Goal: Task Accomplishment & Management: Complete application form

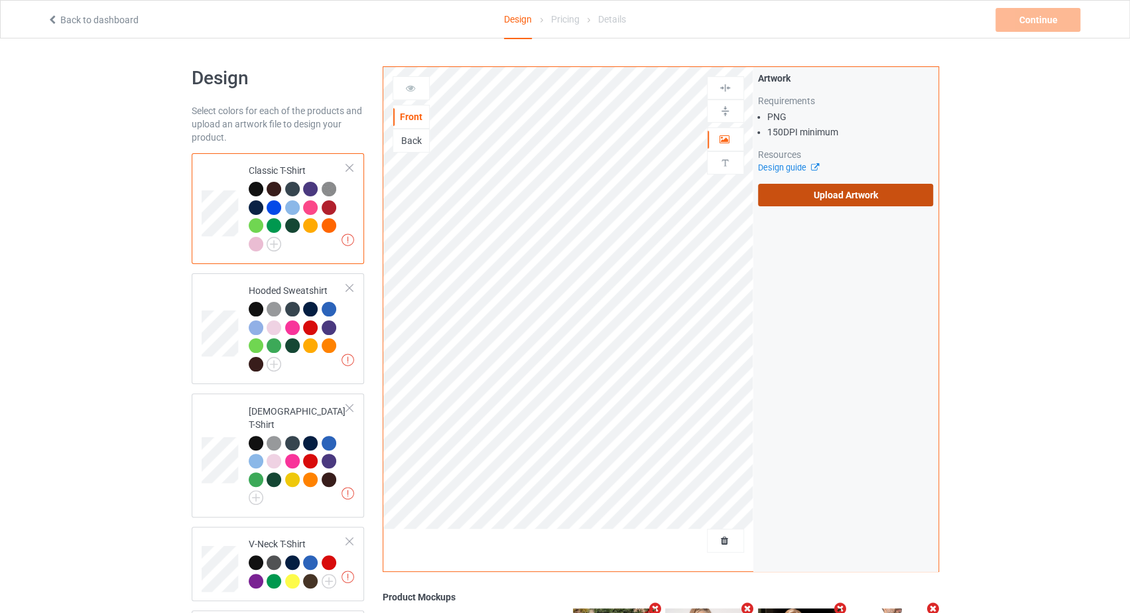
click at [823, 193] on label "Upload Artwork" at bounding box center [846, 195] width 176 height 23
click at [0, 0] on input "Upload Artwork" at bounding box center [0, 0] width 0 height 0
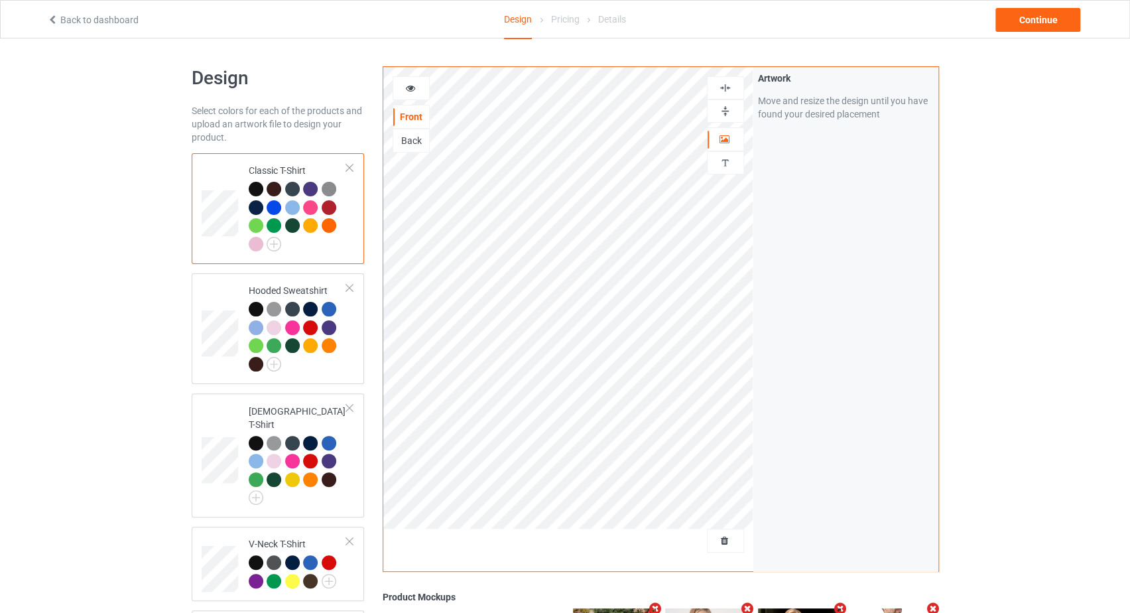
click at [1036, 32] on div "Back to dashboard Design Pricing Details Continue" at bounding box center [565, 19] width 1054 height 37
click at [1036, 23] on div "Continue" at bounding box center [1037, 20] width 85 height 24
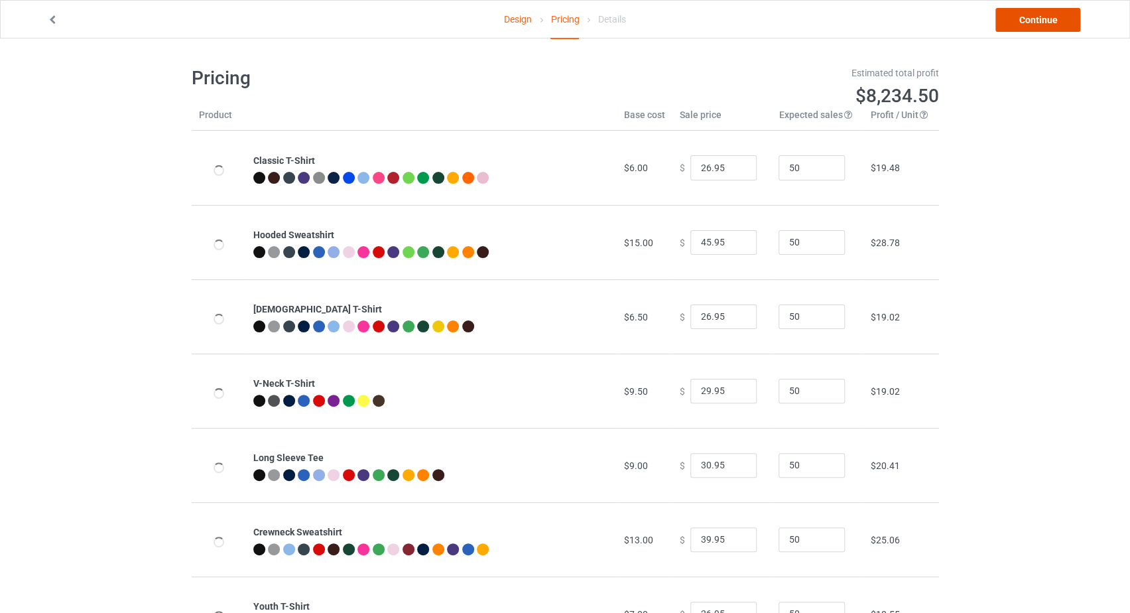
click at [1037, 23] on link "Continue" at bounding box center [1037, 20] width 85 height 24
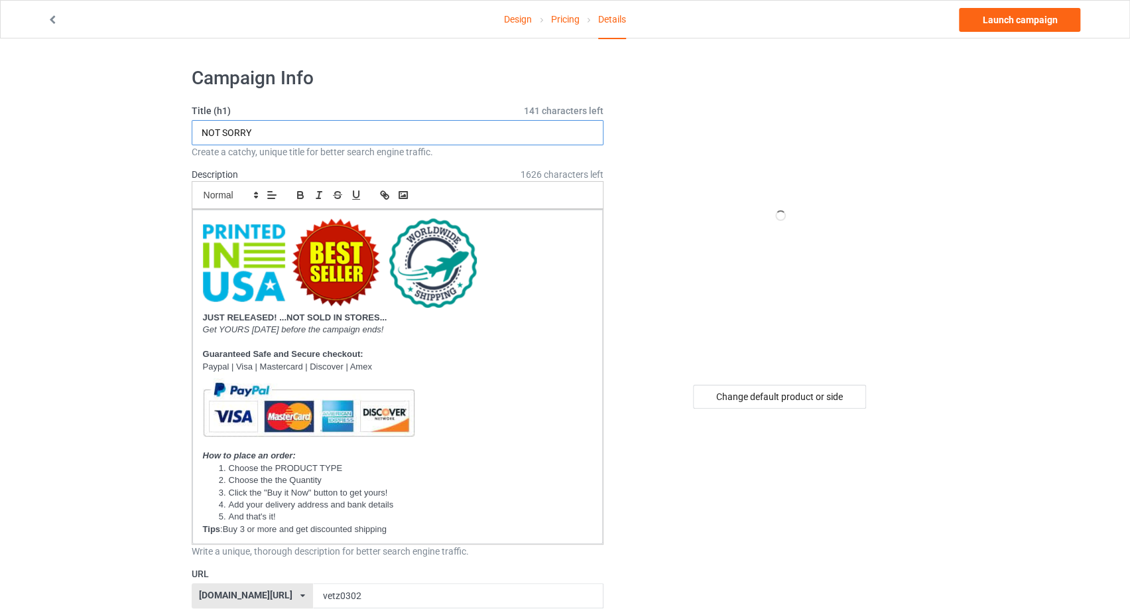
click at [334, 131] on input "NOT SORRY" at bounding box center [398, 132] width 412 height 25
type input "a"
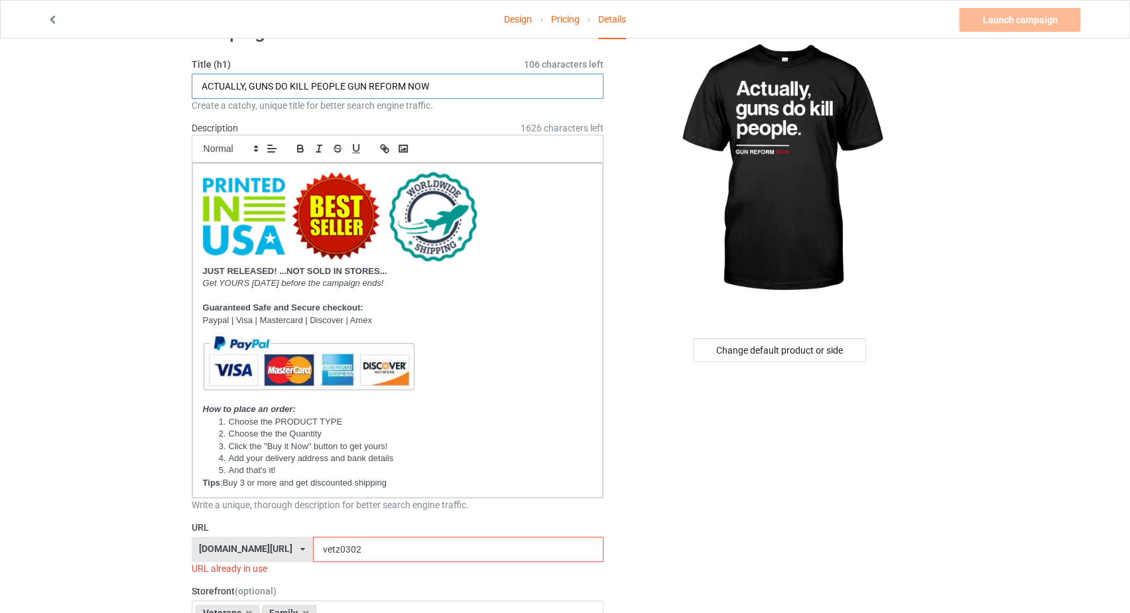
scroll to position [140, 0]
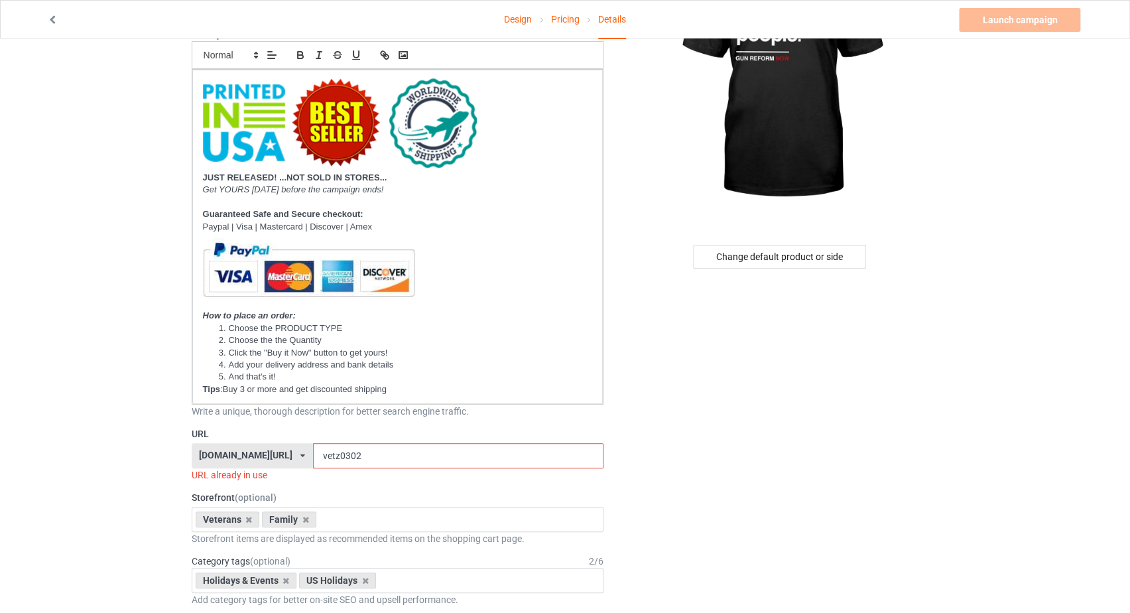
type input "ACTUALLY, GUNS DO KILL PEOPLE GUN REFORM NOW"
drag, startPoint x: 341, startPoint y: 456, endPoint x: 299, endPoint y: 457, distance: 42.5
click at [313, 457] on input "vetz0302" at bounding box center [458, 455] width 290 height 25
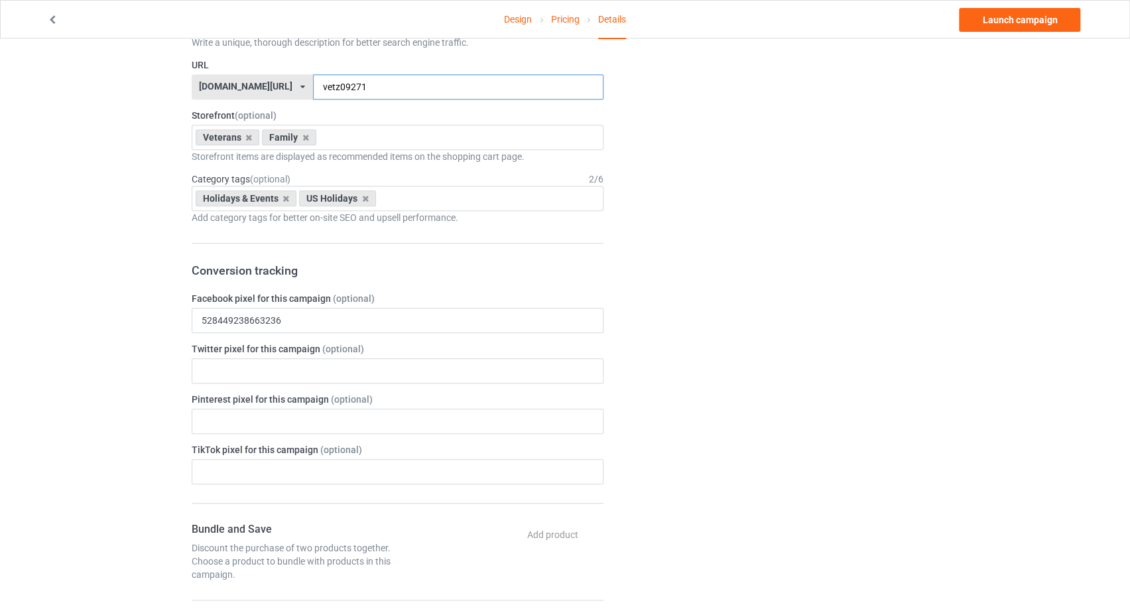
scroll to position [562, 0]
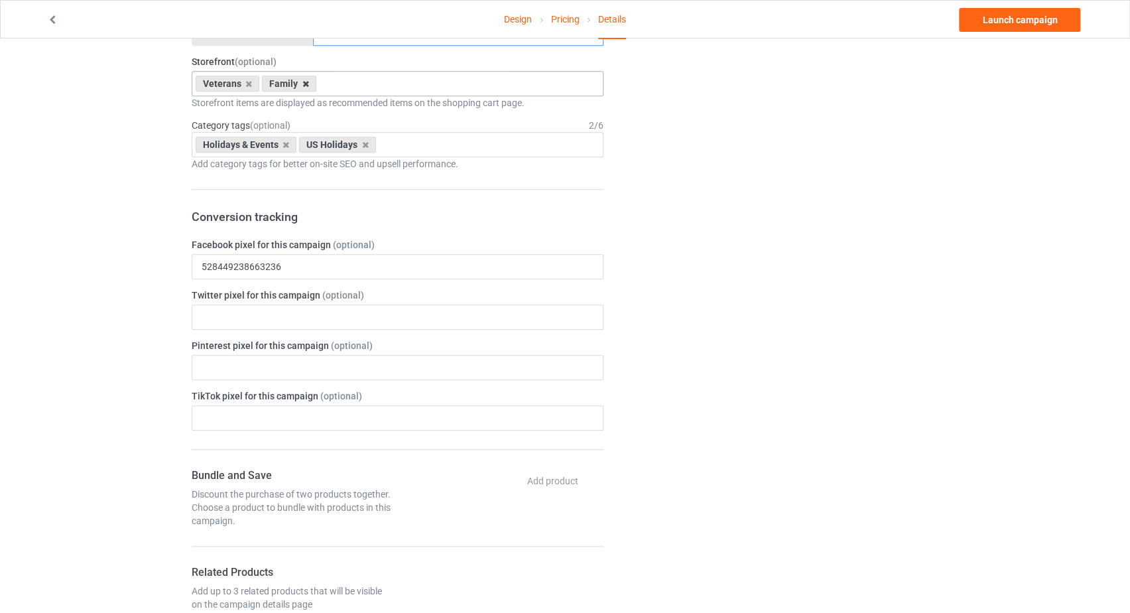
type input "vetz09271"
click at [304, 80] on icon at bounding box center [305, 84] width 7 height 9
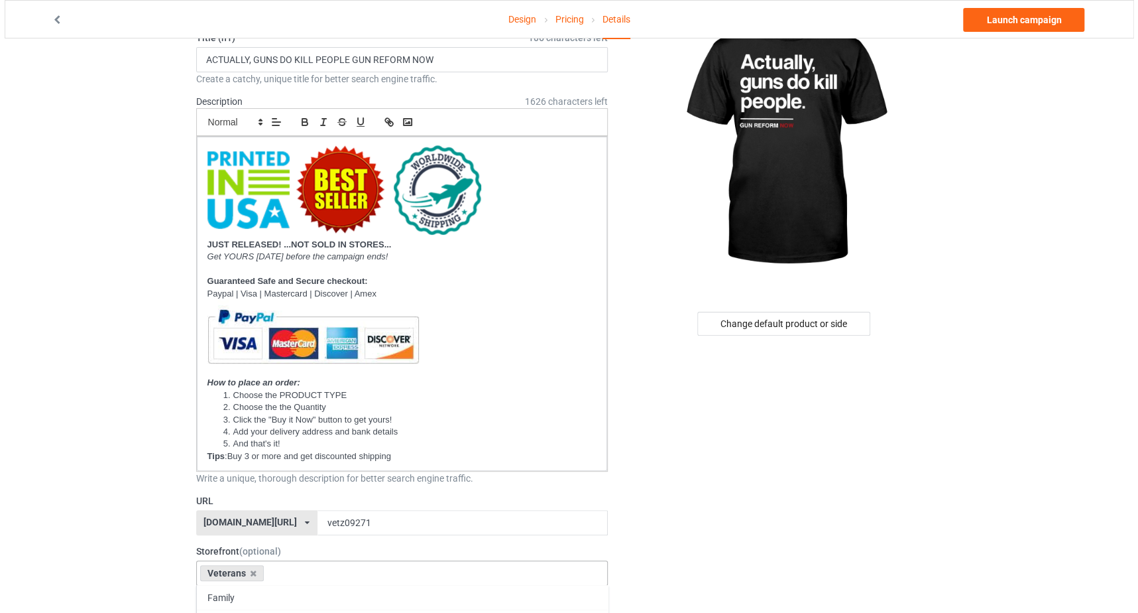
scroll to position [0, 0]
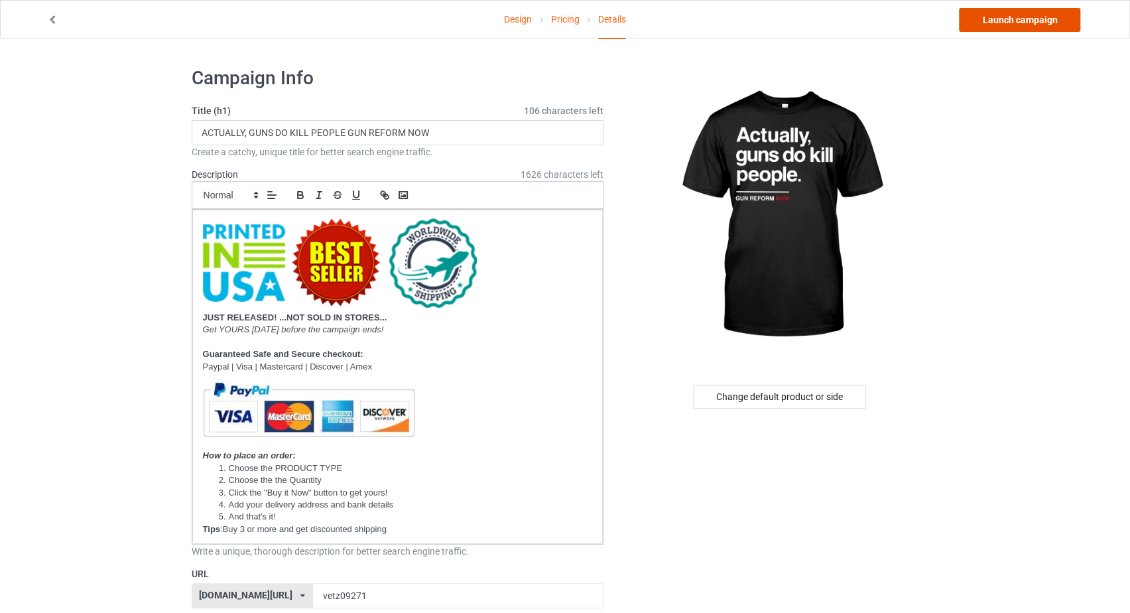
click at [991, 22] on link "Launch campaign" at bounding box center [1019, 20] width 121 height 24
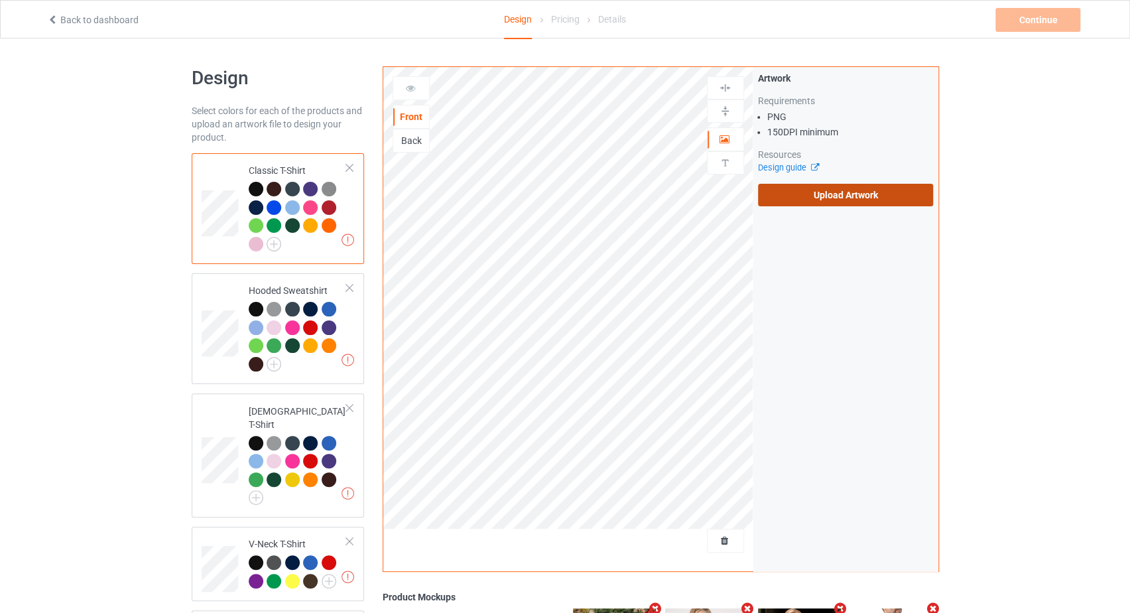
click at [852, 199] on label "Upload Artwork" at bounding box center [846, 195] width 176 height 23
click at [0, 0] on input "Upload Artwork" at bounding box center [0, 0] width 0 height 0
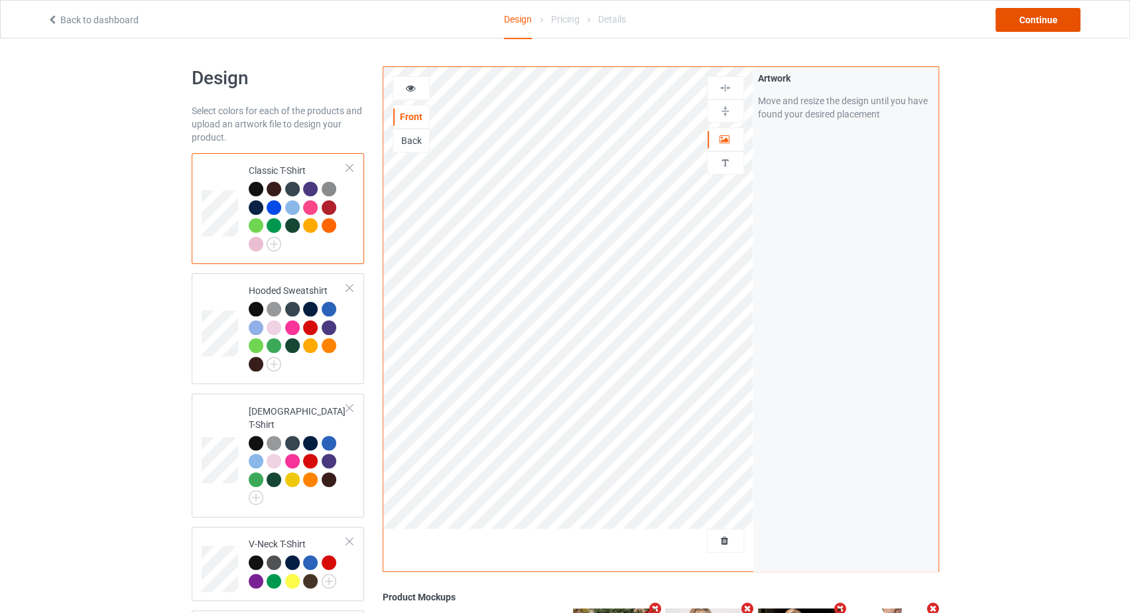
click at [1026, 25] on div "Continue" at bounding box center [1037, 20] width 85 height 24
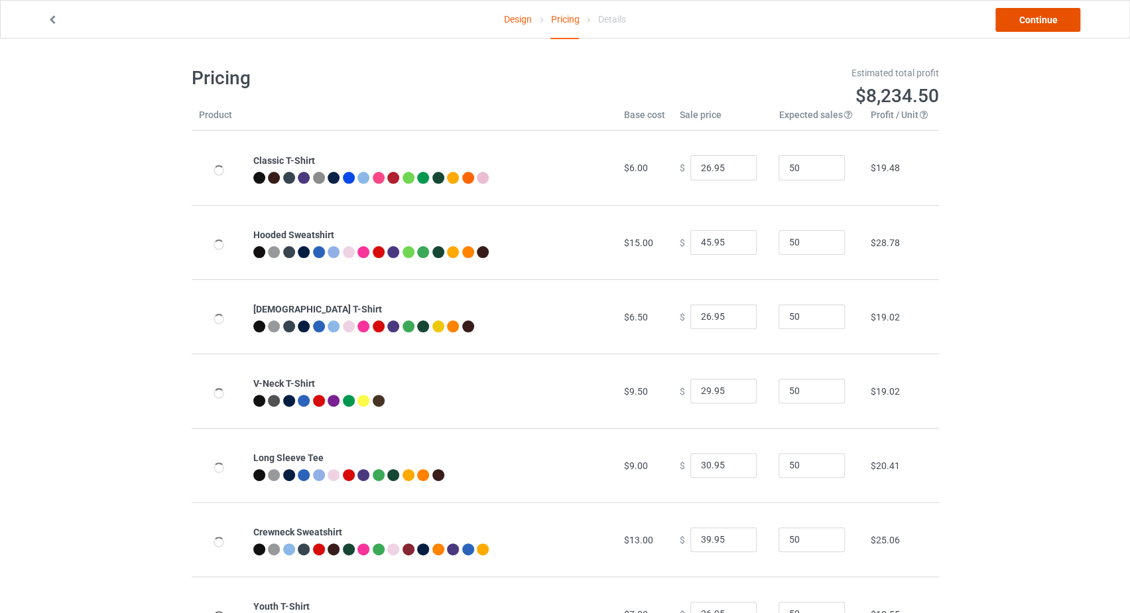
click at [1026, 25] on link "Continue" at bounding box center [1037, 20] width 85 height 24
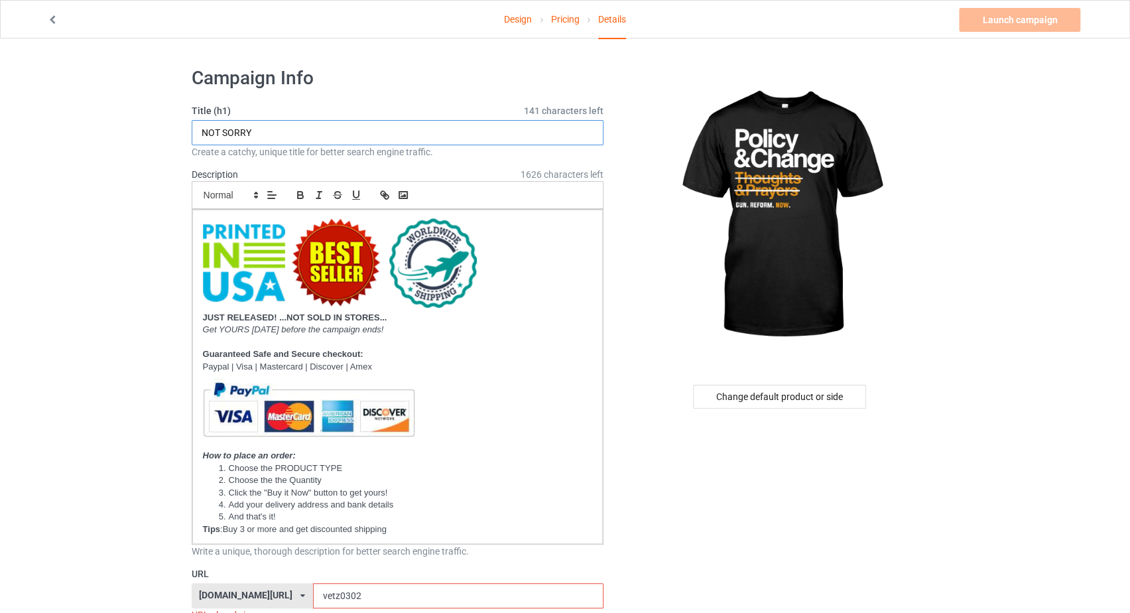
click at [314, 132] on input "NOT SORRY" at bounding box center [398, 132] width 412 height 25
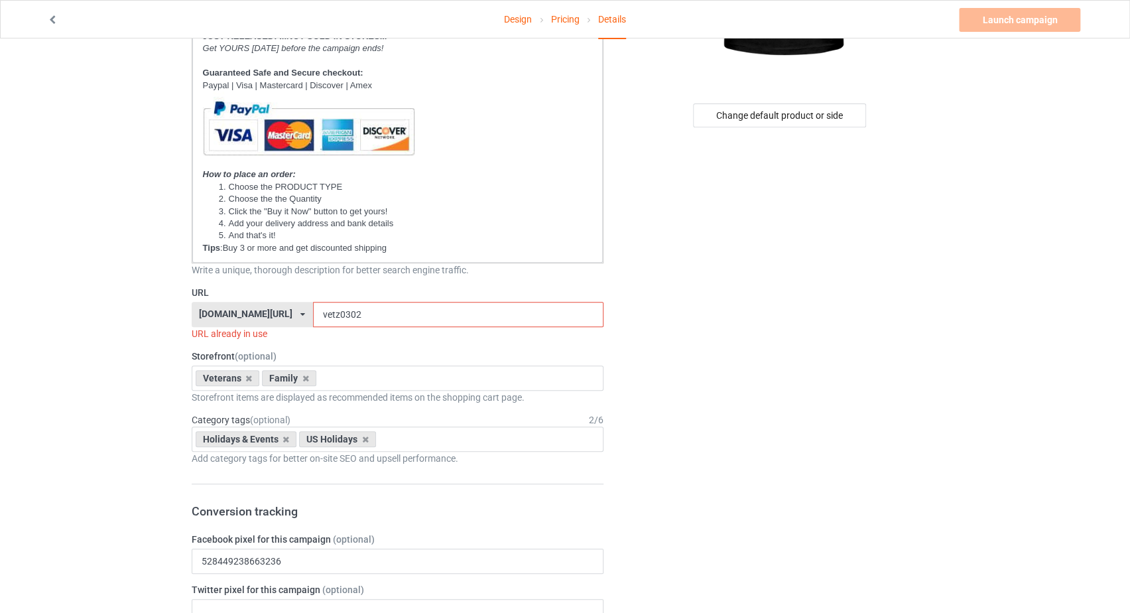
type input "GUN REFORM NOW"
drag, startPoint x: 328, startPoint y: 318, endPoint x: 298, endPoint y: 320, distance: 29.2
click at [313, 320] on input "vetz0302" at bounding box center [458, 314] width 290 height 25
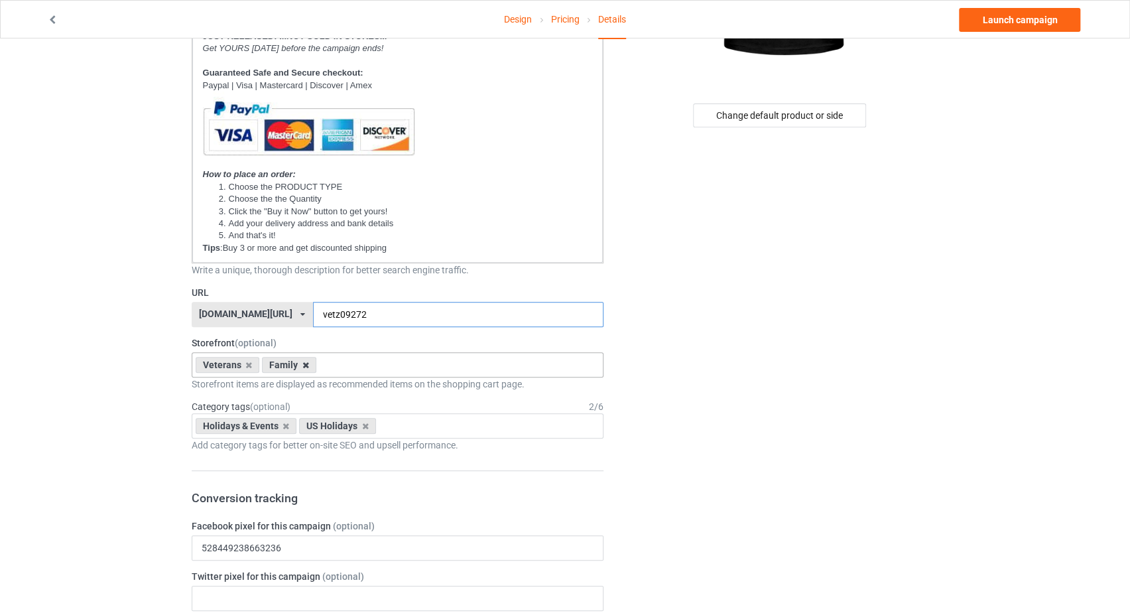
type input "vetz09272"
click at [303, 363] on icon at bounding box center [305, 365] width 7 height 9
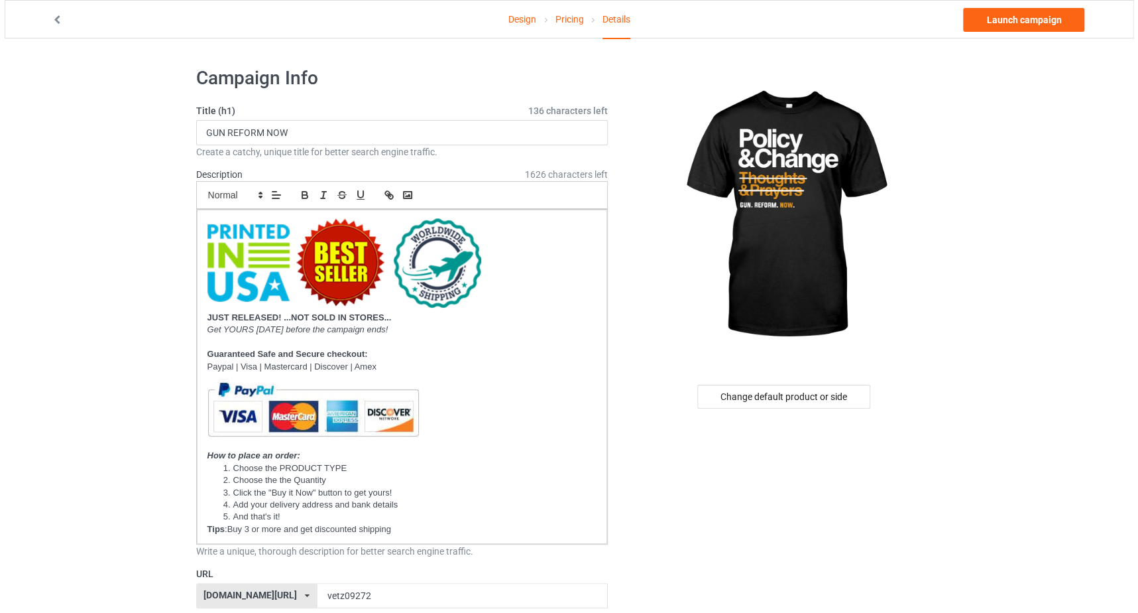
scroll to position [0, 0]
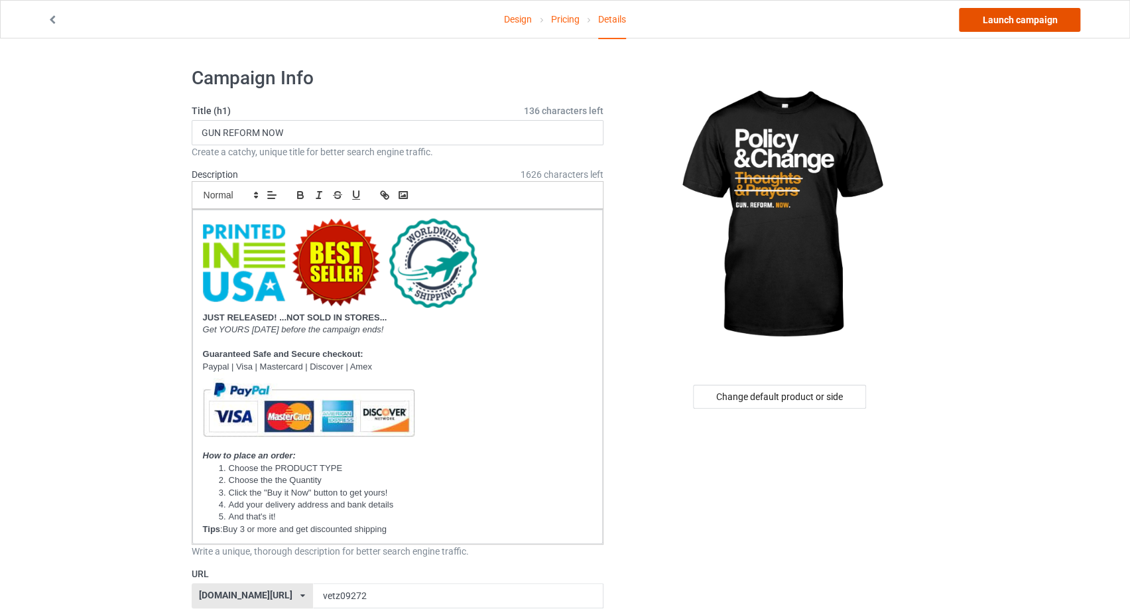
click at [1008, 21] on link "Launch campaign" at bounding box center [1019, 20] width 121 height 24
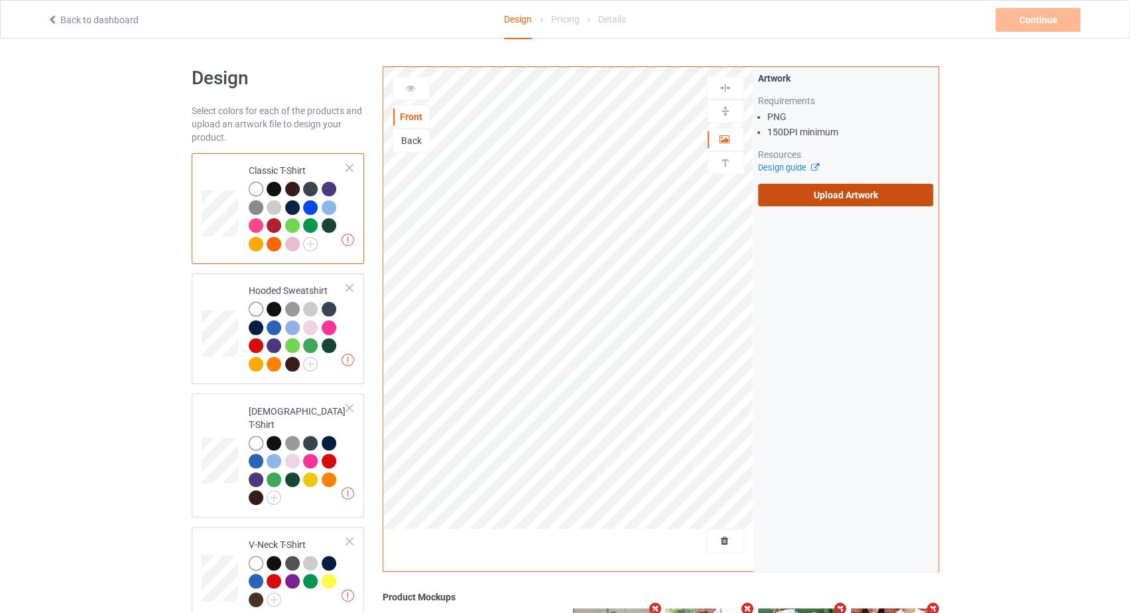
click at [816, 204] on div "Artwork Requirements PNG 150 DPI minimum Resources Design guide Upload Artwork" at bounding box center [845, 139] width 185 height 144
click at [816, 193] on label "Upload Artwork" at bounding box center [846, 195] width 176 height 23
click at [0, 0] on input "Upload Artwork" at bounding box center [0, 0] width 0 height 0
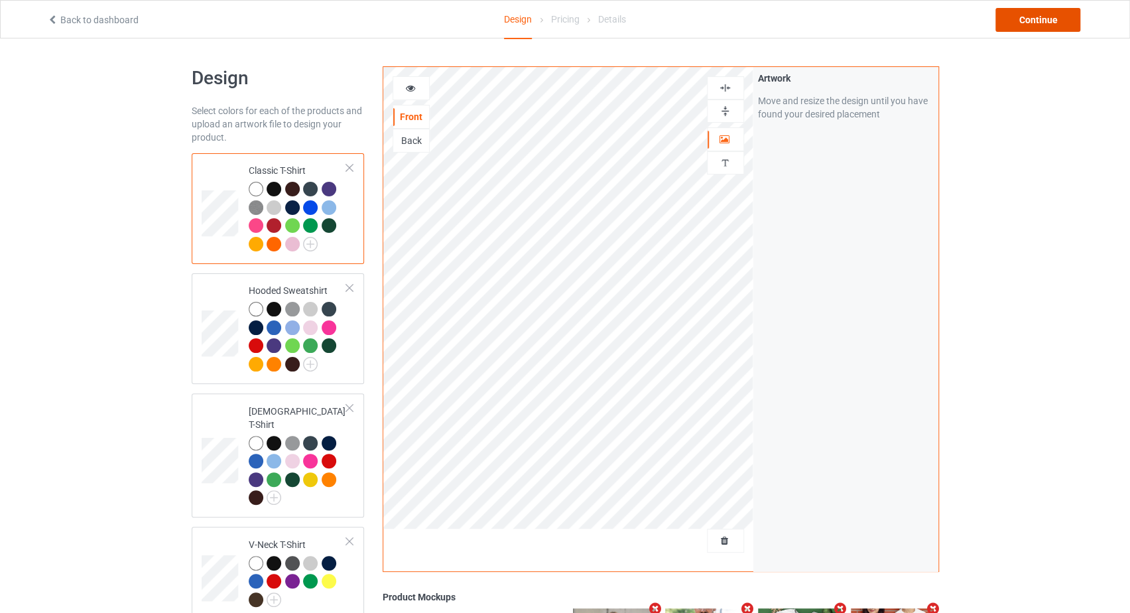
click at [1038, 15] on div "Continue" at bounding box center [1037, 20] width 85 height 24
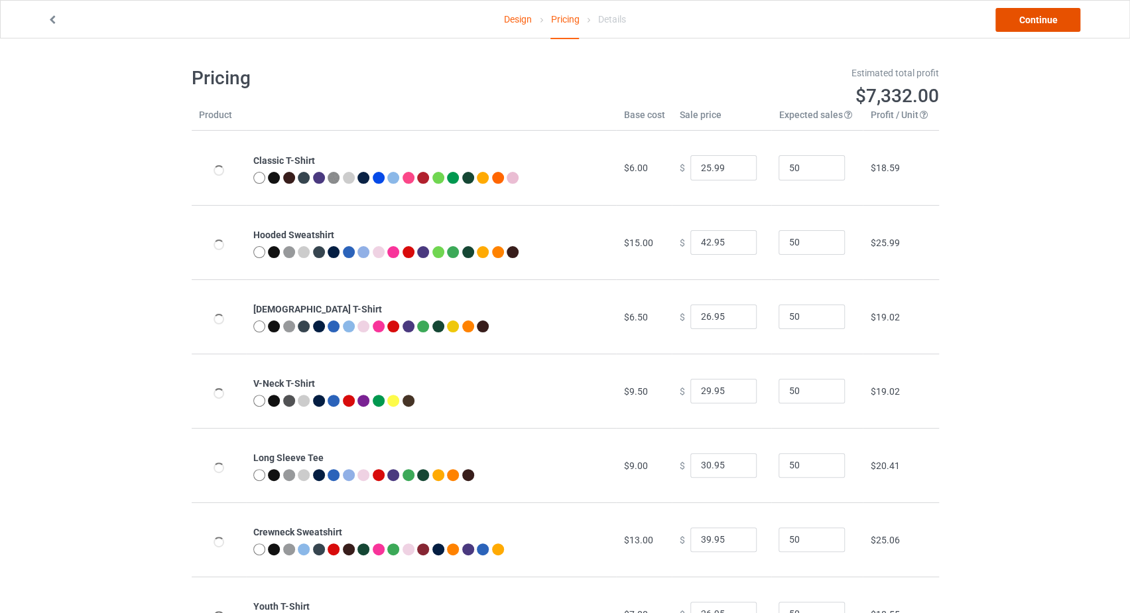
click at [1038, 15] on link "Continue" at bounding box center [1037, 20] width 85 height 24
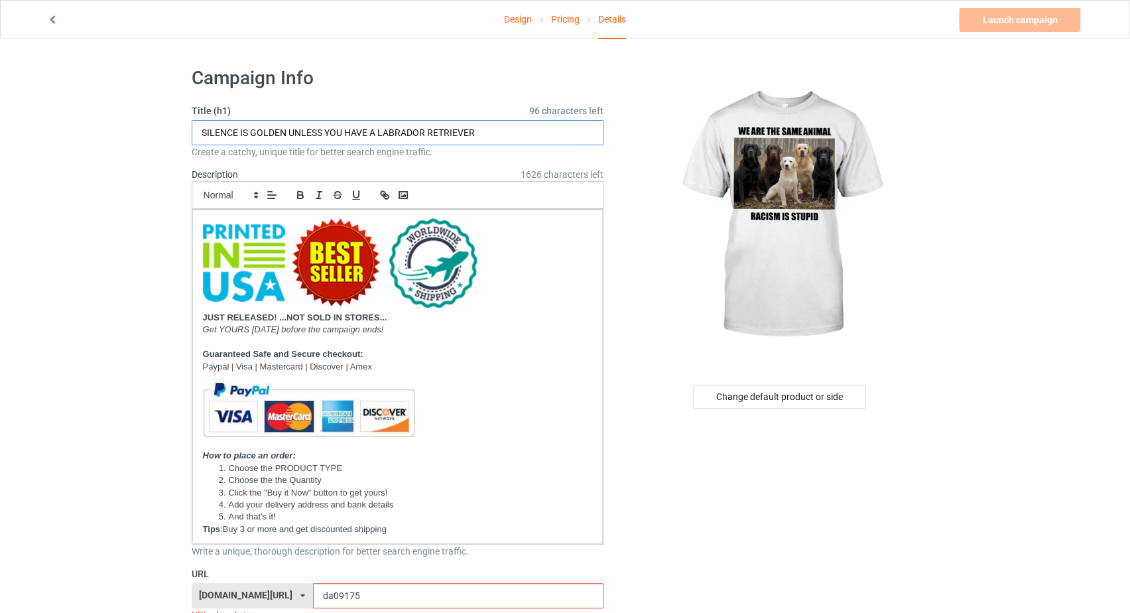
drag, startPoint x: 365, startPoint y: 132, endPoint x: 78, endPoint y: 134, distance: 287.1
click at [519, 24] on link "Design" at bounding box center [518, 19] width 28 height 37
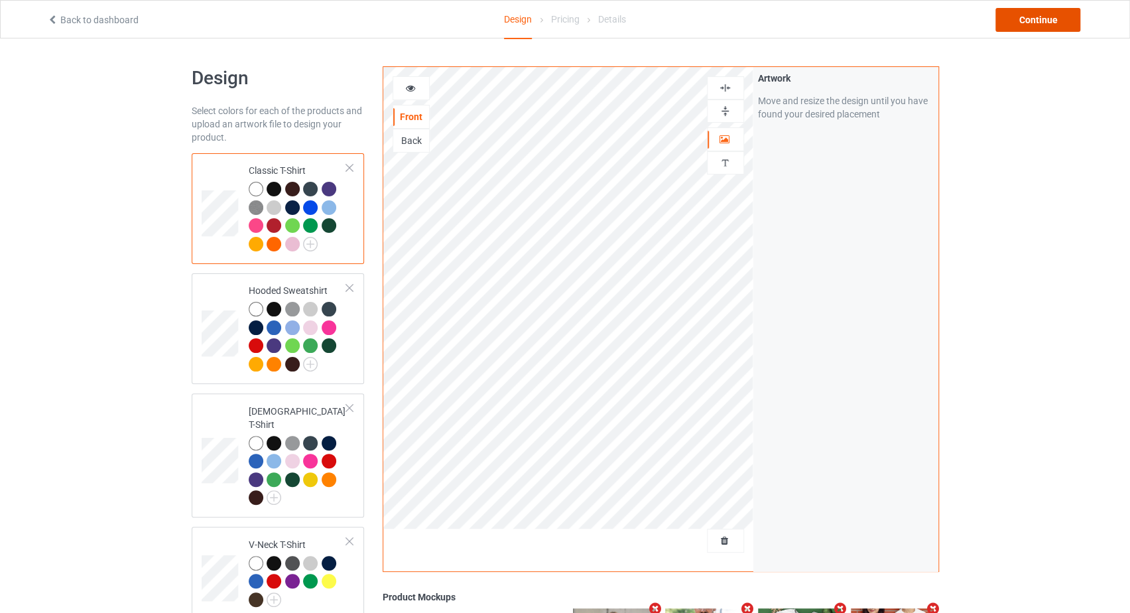
click at [1023, 24] on div "Continue" at bounding box center [1037, 20] width 85 height 24
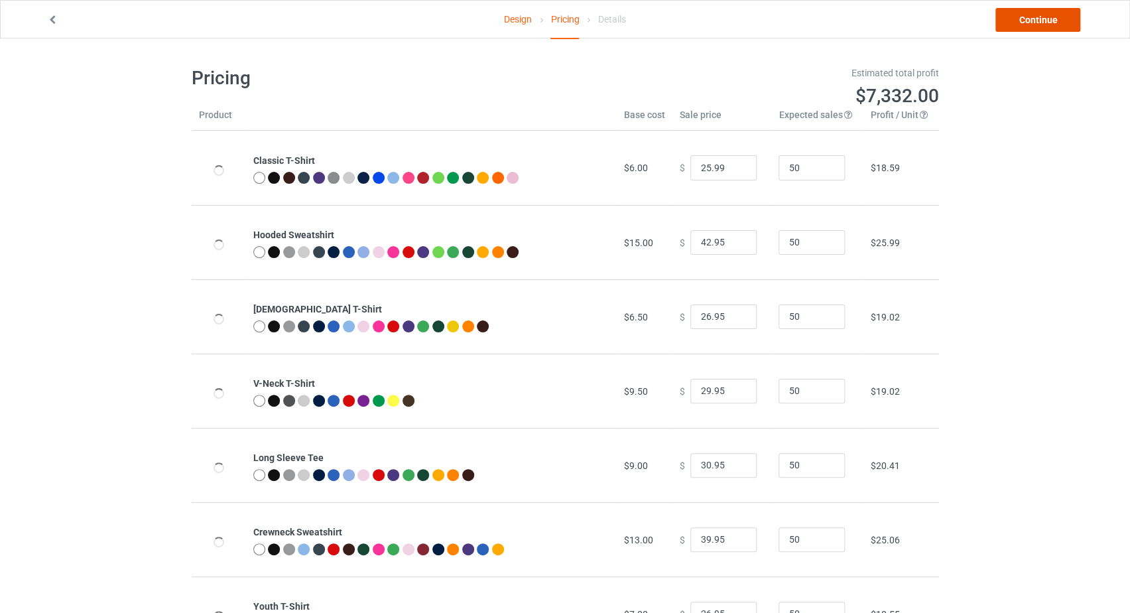
click at [1026, 21] on link "Continue" at bounding box center [1037, 20] width 85 height 24
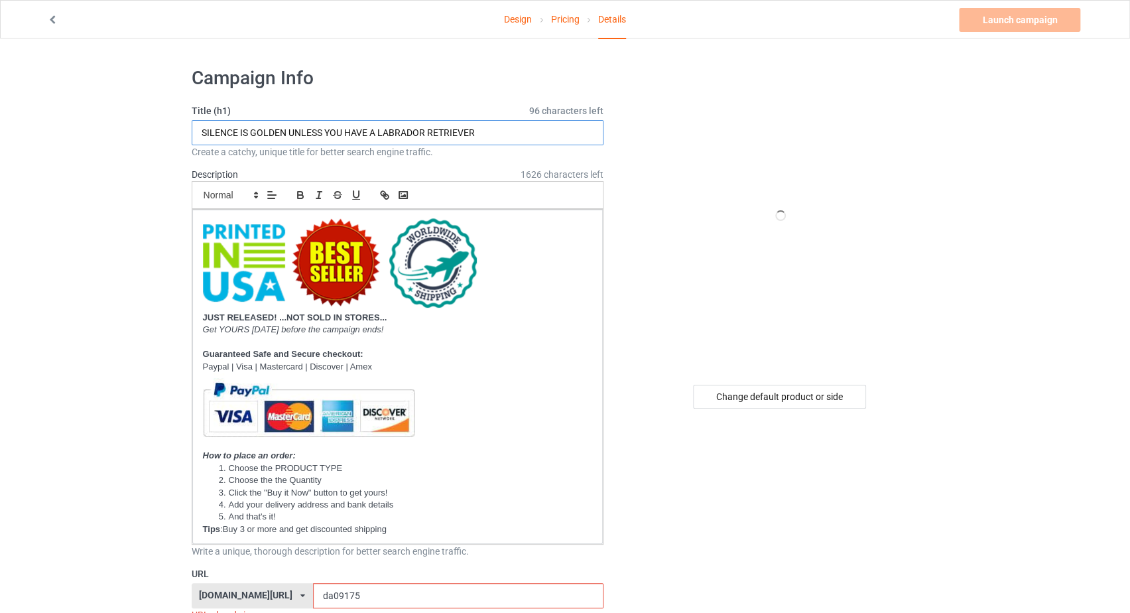
click at [329, 128] on input "SILENCE IS GOLDEN UNLESS YOU HAVE A LABRADOR RETRIEVER" at bounding box center [398, 132] width 412 height 25
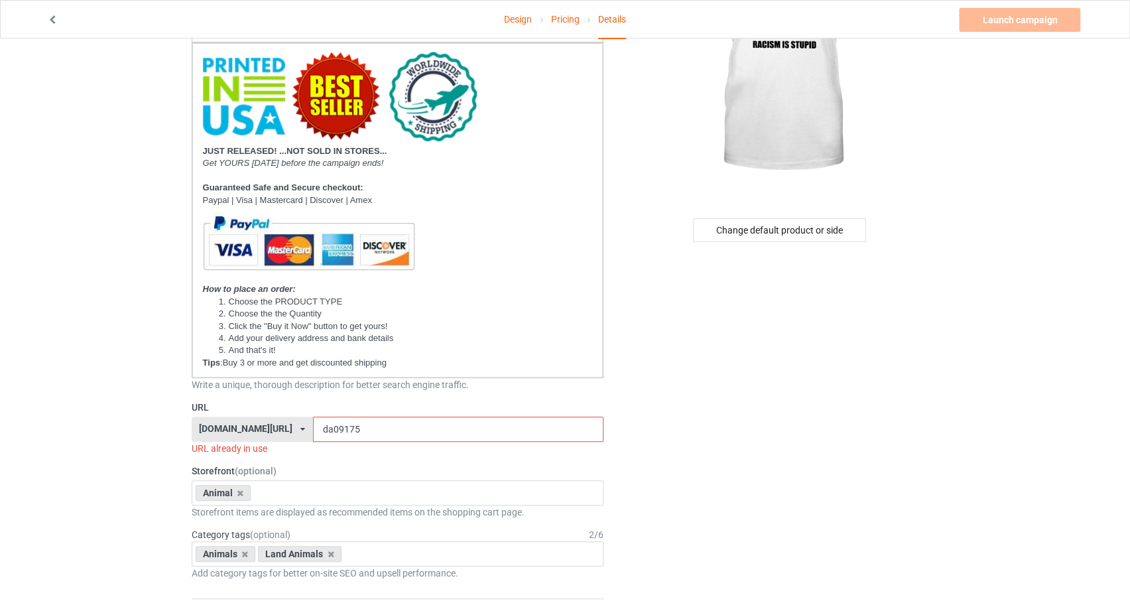
scroll to position [281, 0]
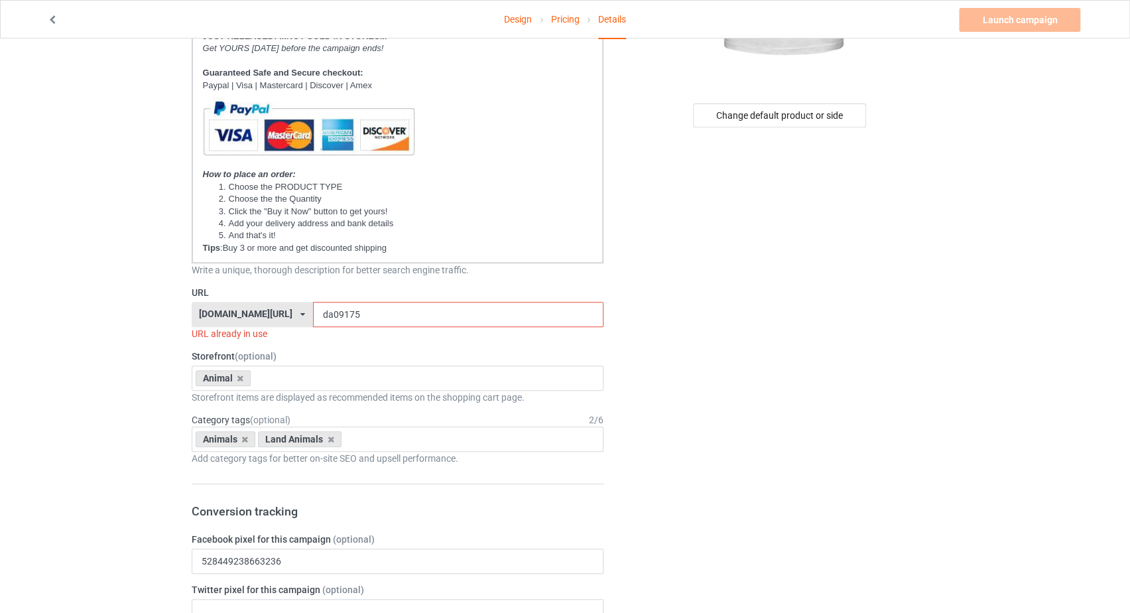
type input "WE ARE THE SAME ANIMAL RACISM IS STUPID"
drag, startPoint x: 324, startPoint y: 314, endPoint x: 306, endPoint y: 314, distance: 17.9
click at [313, 314] on input "da09175" at bounding box center [458, 314] width 290 height 25
drag, startPoint x: 333, startPoint y: 314, endPoint x: 300, endPoint y: 312, distance: 33.2
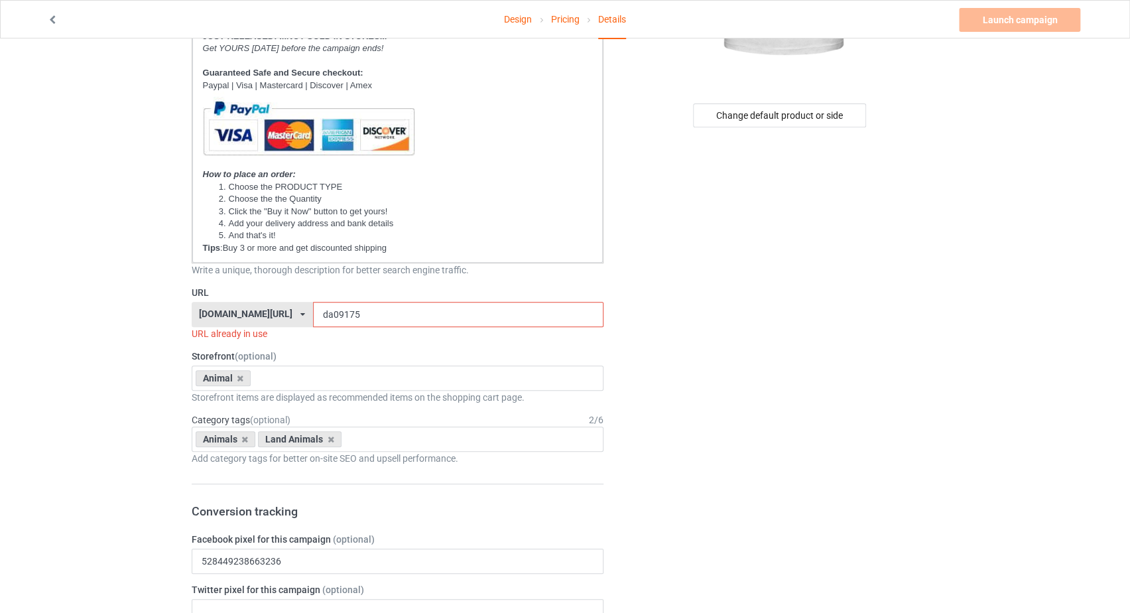
click at [313, 312] on input "da09175" at bounding box center [458, 314] width 290 height 25
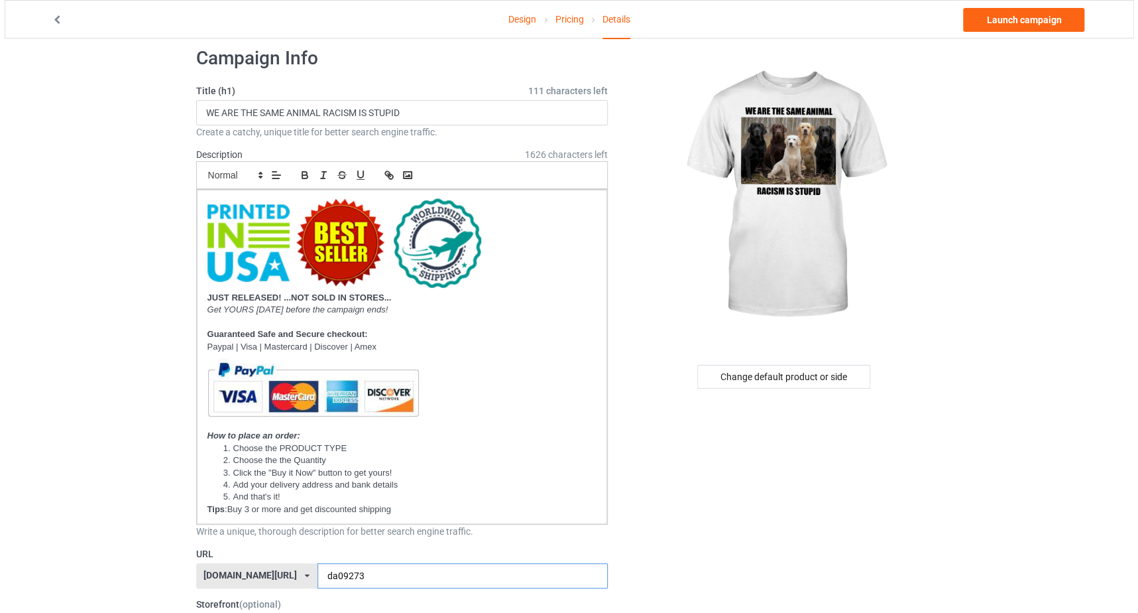
scroll to position [0, 0]
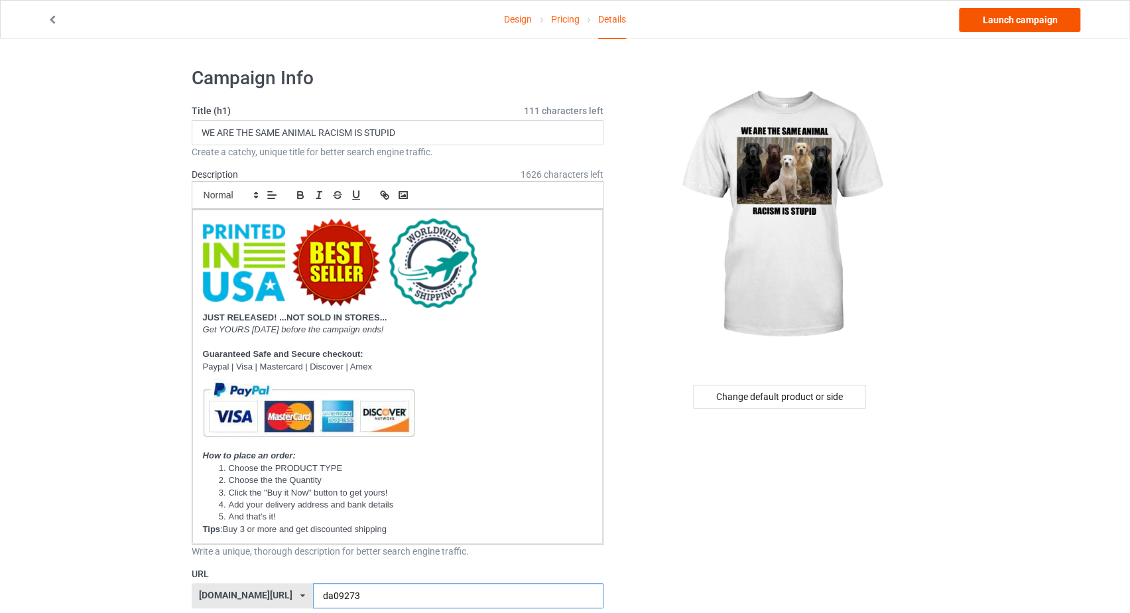
type input "da09273"
click at [1017, 24] on link "Launch campaign" at bounding box center [1019, 20] width 121 height 24
